Goal: Manage account settings

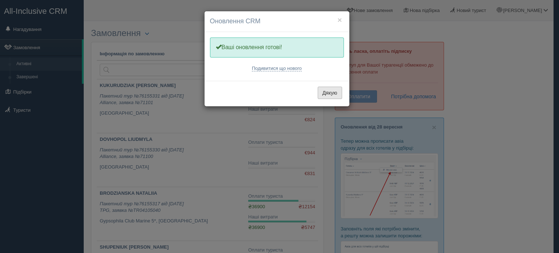
click at [337, 91] on button "Дякую" at bounding box center [330, 93] width 24 height 12
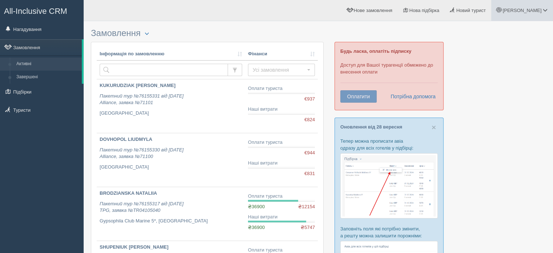
click at [535, 12] on span "[PERSON_NAME]" at bounding box center [522, 10] width 39 height 5
click at [515, 36] on link "Мій профіль" at bounding box center [513, 33] width 79 height 16
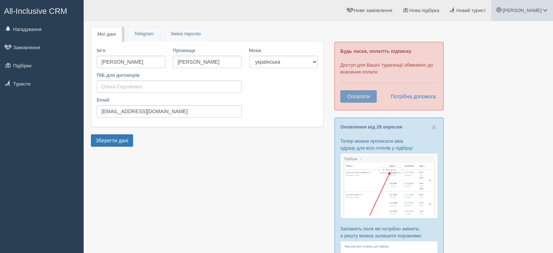
click at [540, 11] on span "[PERSON_NAME]" at bounding box center [522, 10] width 39 height 5
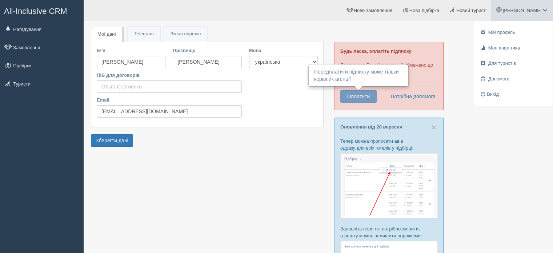
click at [371, 100] on button "Оплатити" at bounding box center [358, 96] width 36 height 12
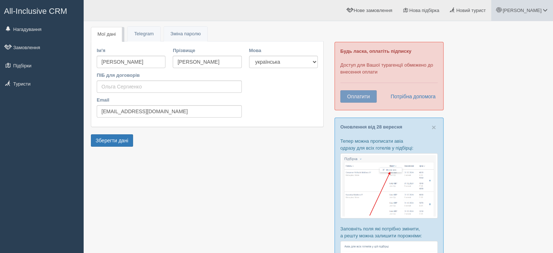
click at [542, 10] on span "[PERSON_NAME]" at bounding box center [522, 10] width 39 height 5
click at [518, 95] on link "Вихід" at bounding box center [513, 95] width 79 height 16
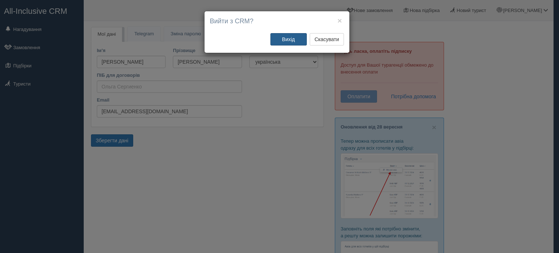
click at [295, 36] on button "Вихід" at bounding box center [288, 39] width 36 height 12
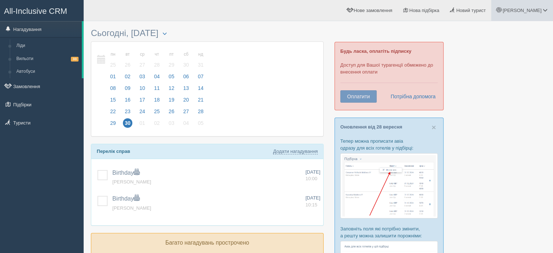
click at [502, 9] on span at bounding box center [499, 10] width 5 height 5
click at [505, 96] on link "Вихід" at bounding box center [513, 95] width 79 height 16
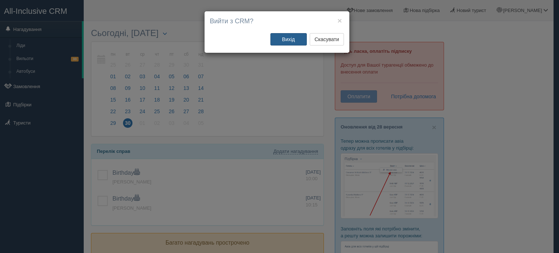
click at [294, 44] on button "Вихід" at bounding box center [288, 39] width 36 height 12
